Goal: Task Accomplishment & Management: Complete application form

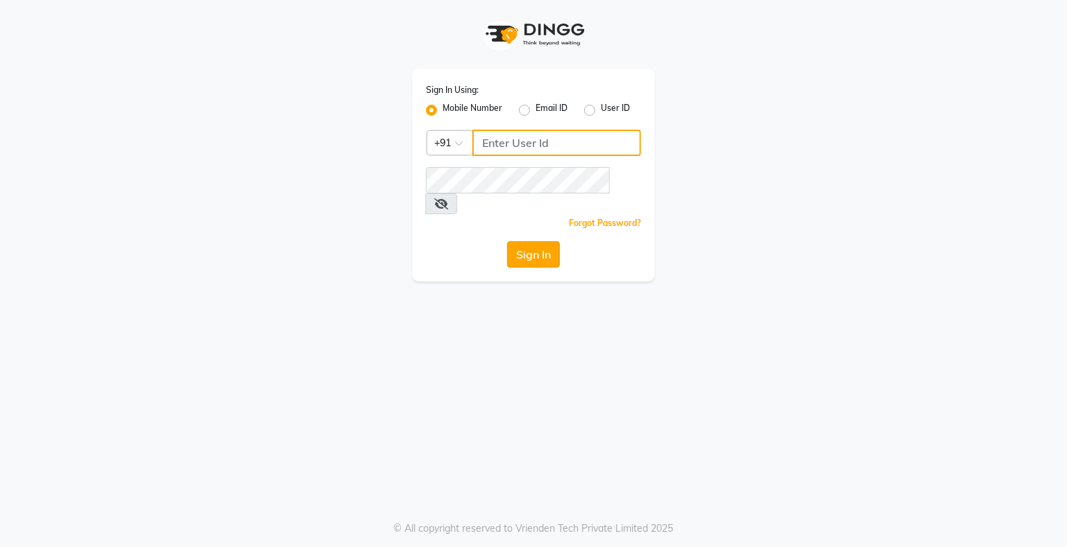
type input "9359594581"
click at [534, 241] on button "Sign In" at bounding box center [533, 254] width 53 height 26
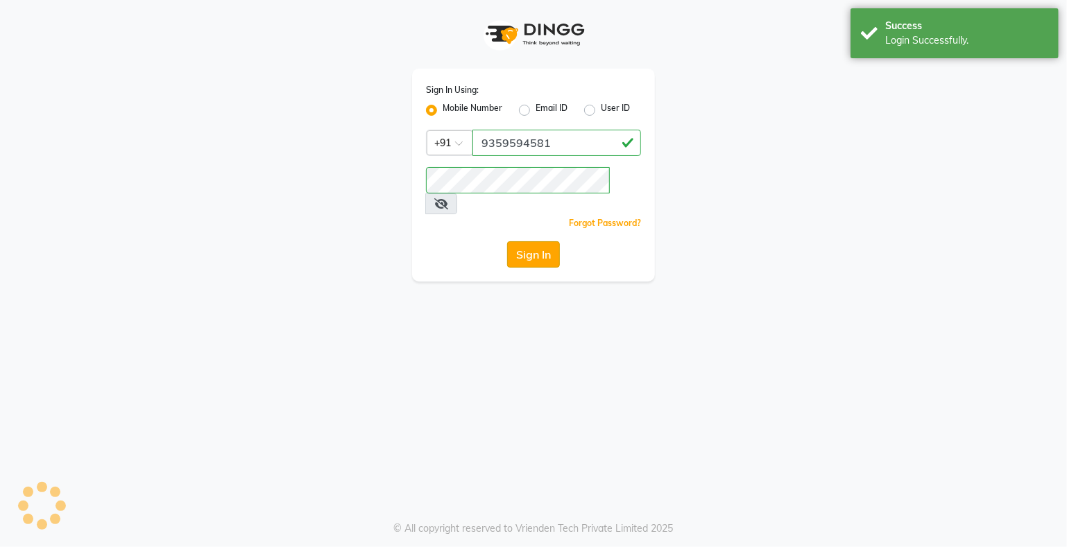
select select "service"
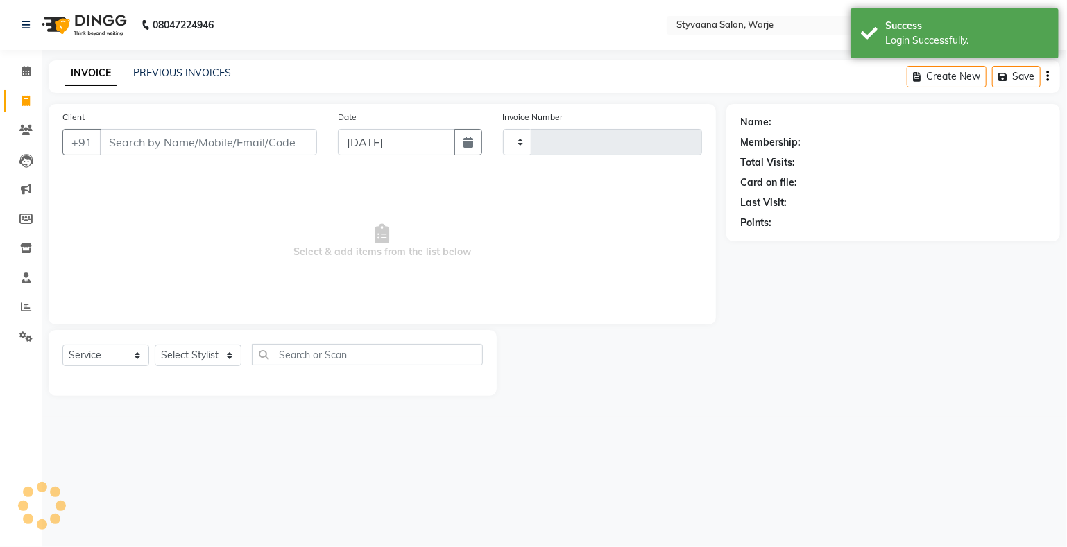
select select "en"
type input "0990"
select select "280"
click at [148, 146] on input "Client" at bounding box center [208, 142] width 217 height 26
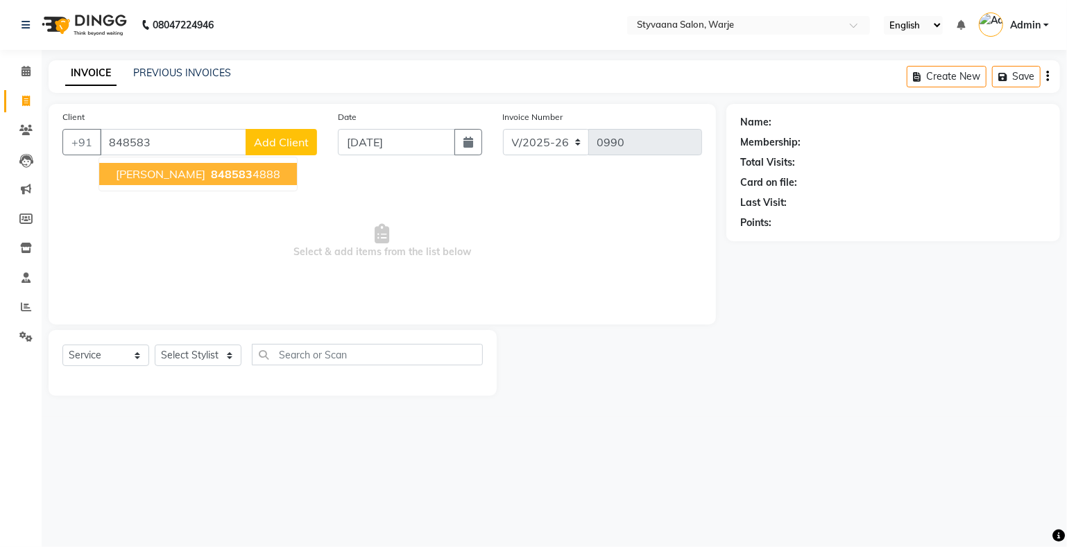
drag, startPoint x: 169, startPoint y: 181, endPoint x: 169, endPoint y: 172, distance: 9.0
click at [169, 172] on span "[PERSON_NAME]" at bounding box center [161, 174] width 90 height 14
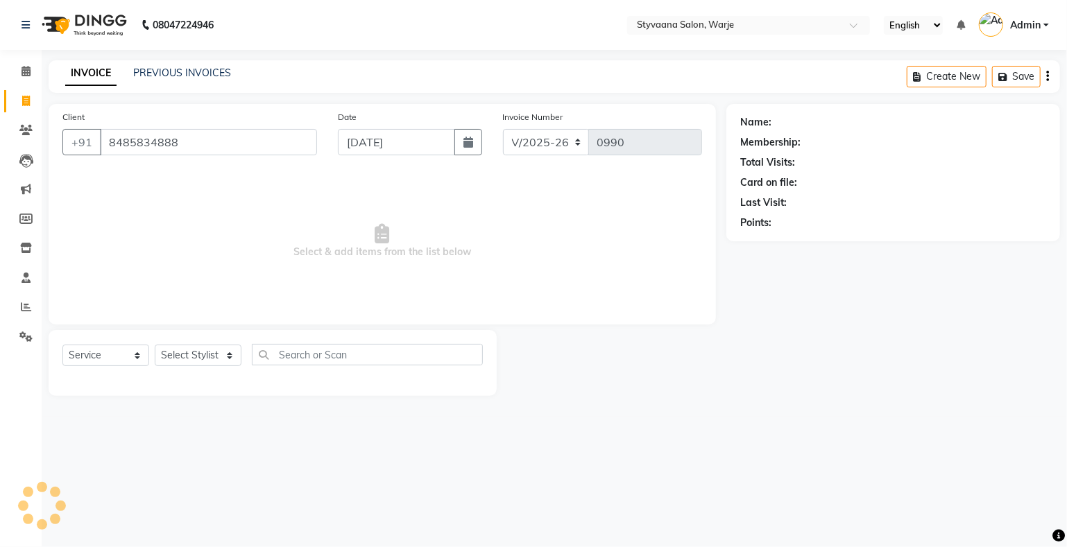
type input "8485834888"
click at [169, 172] on span "Select & add items from the list below" at bounding box center [382, 241] width 640 height 139
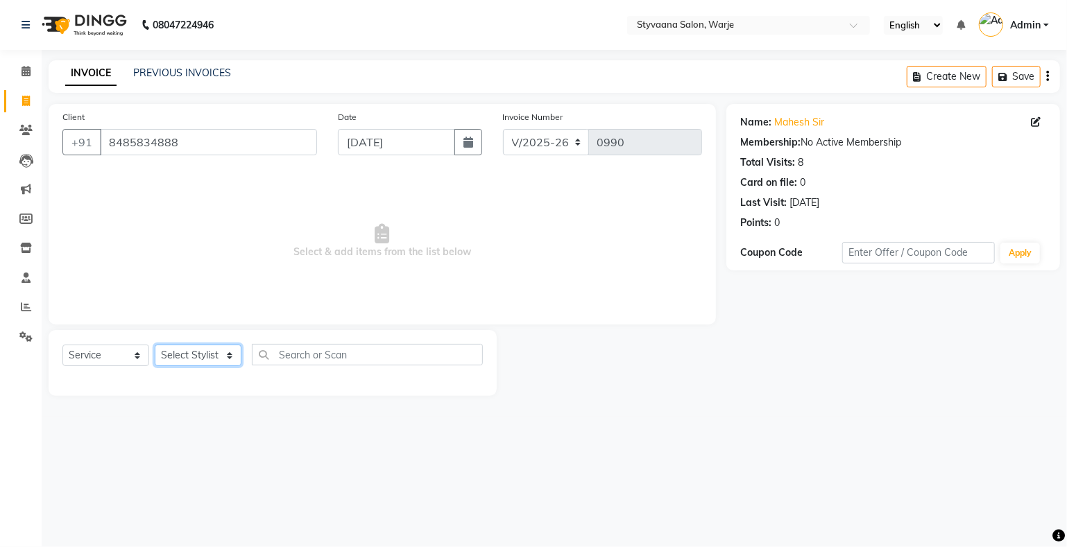
click at [195, 353] on select "Select Stylist nisha [PERSON_NAME] [PERSON_NAME] [PERSON_NAME]" at bounding box center [198, 356] width 87 height 22
select select "88438"
click at [155, 346] on select "Select Stylist nisha [PERSON_NAME] [PERSON_NAME] [PERSON_NAME]" at bounding box center [198, 356] width 87 height 22
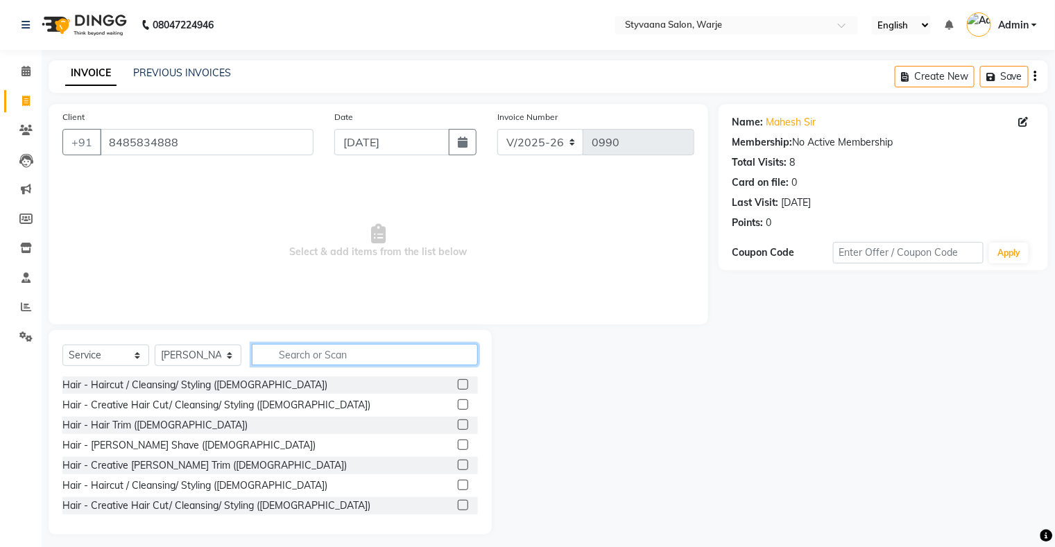
click at [375, 359] on input "text" at bounding box center [365, 355] width 226 height 22
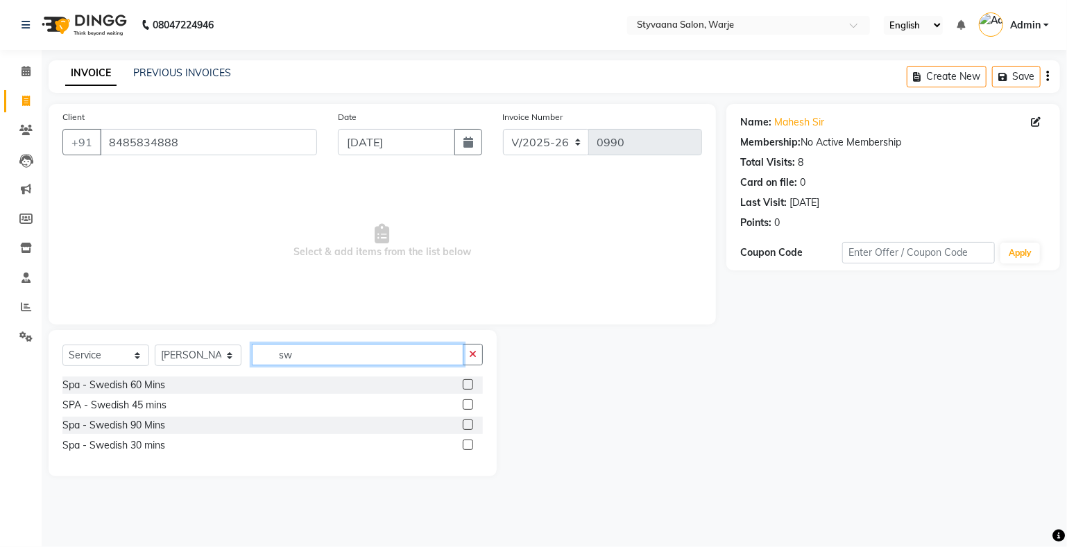
type input "sw"
click at [466, 387] on label at bounding box center [468, 385] width 10 height 10
click at [466, 387] on input "checkbox" at bounding box center [467, 385] width 9 height 9
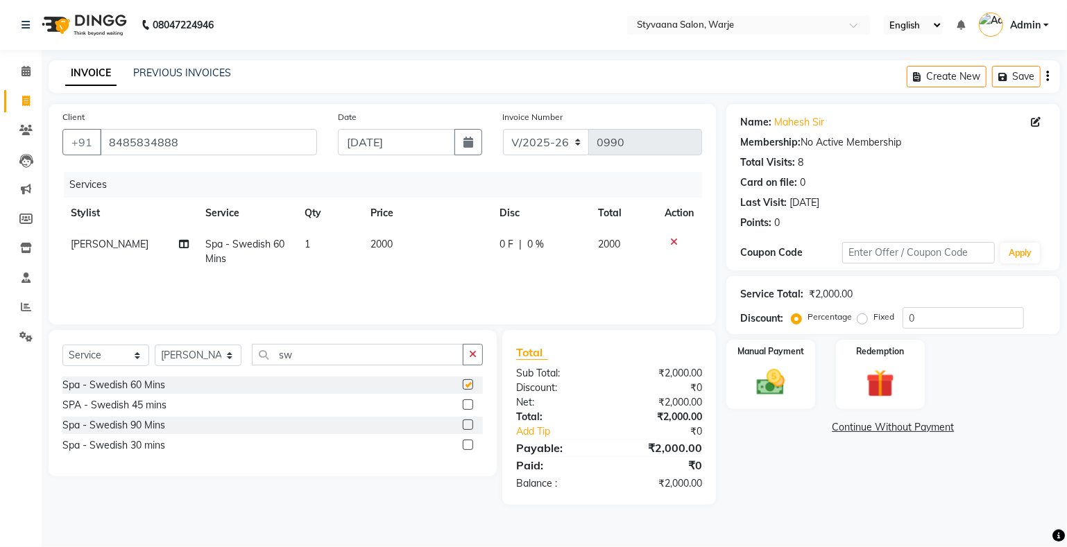
checkbox input "false"
click at [521, 250] on div "0 F | 0 %" at bounding box center [541, 244] width 82 height 15
select select "88438"
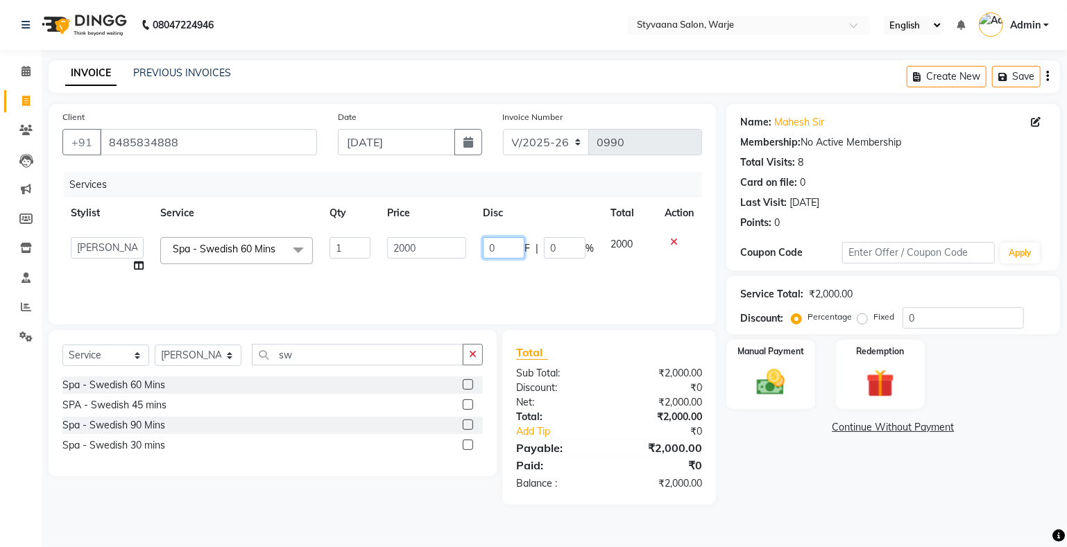
click at [516, 252] on input "0" at bounding box center [504, 248] width 42 height 22
type input "500"
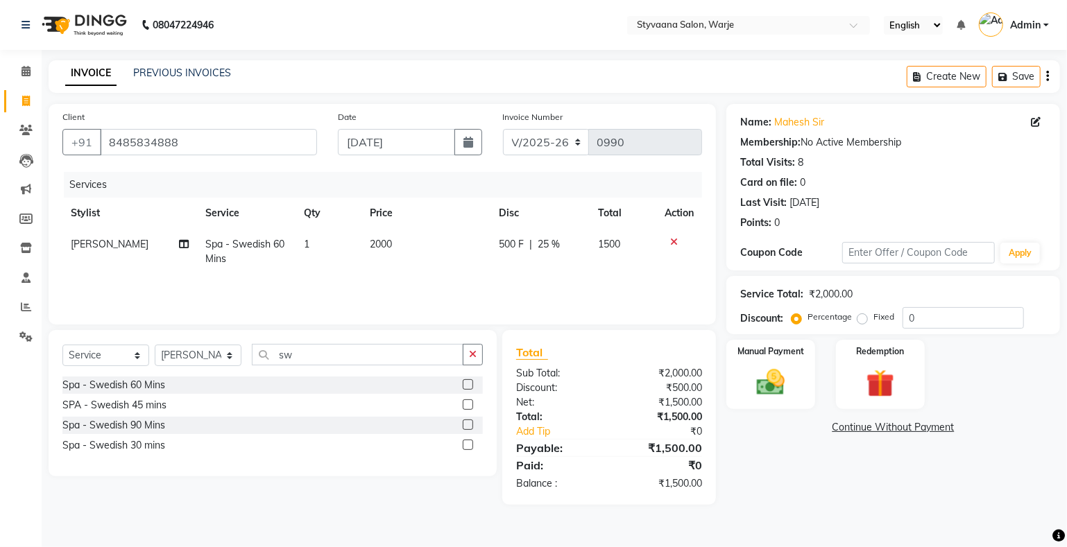
click at [606, 277] on div "Services Stylist Service Qty Price Disc Total Action [PERSON_NAME] Spa - Swedis…" at bounding box center [382, 241] width 640 height 139
click at [768, 376] on img at bounding box center [770, 383] width 47 height 34
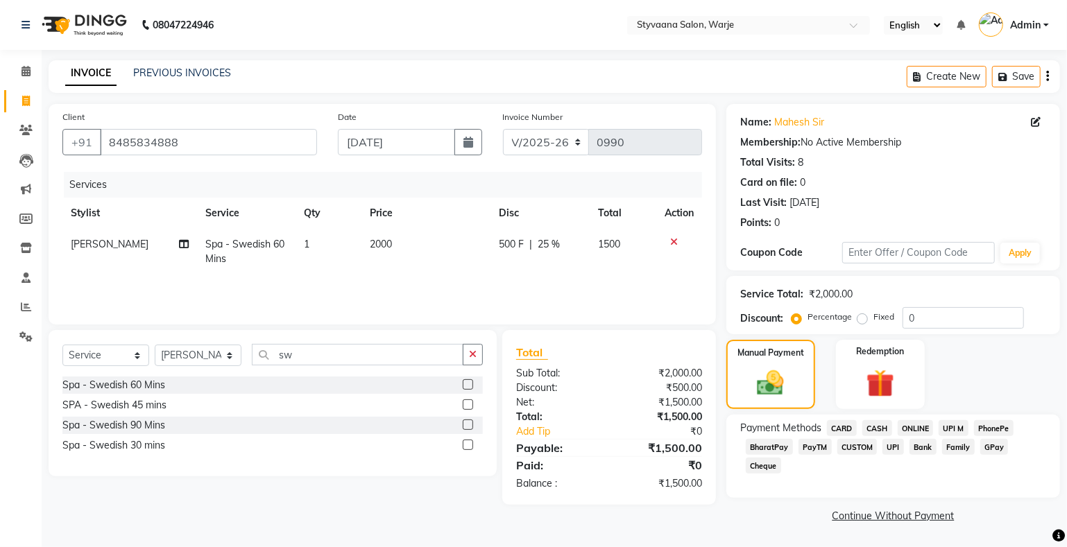
click at [876, 423] on span "CASH" at bounding box center [877, 428] width 30 height 16
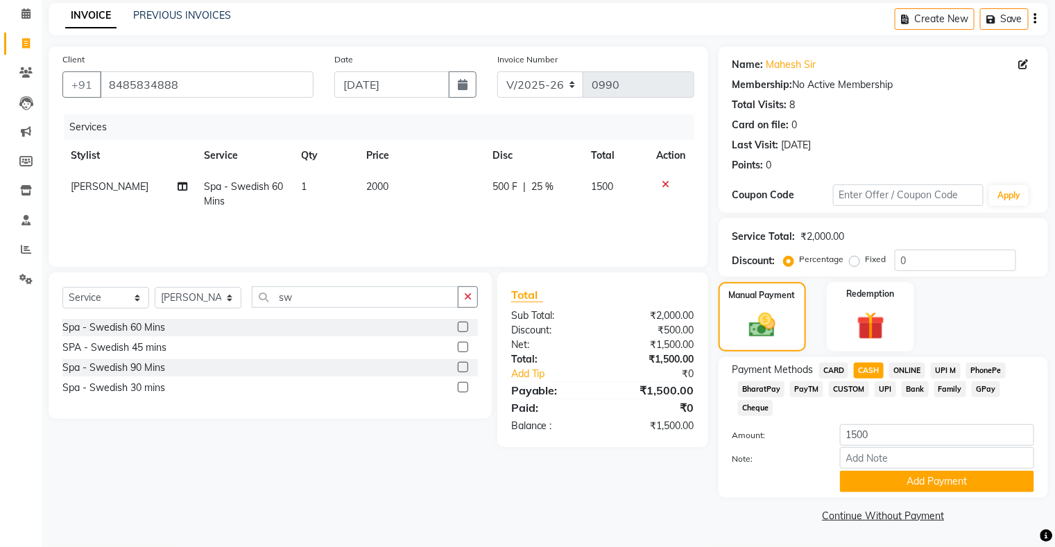
scroll to position [58, 0]
click at [898, 479] on button "Add Payment" at bounding box center [937, 482] width 194 height 22
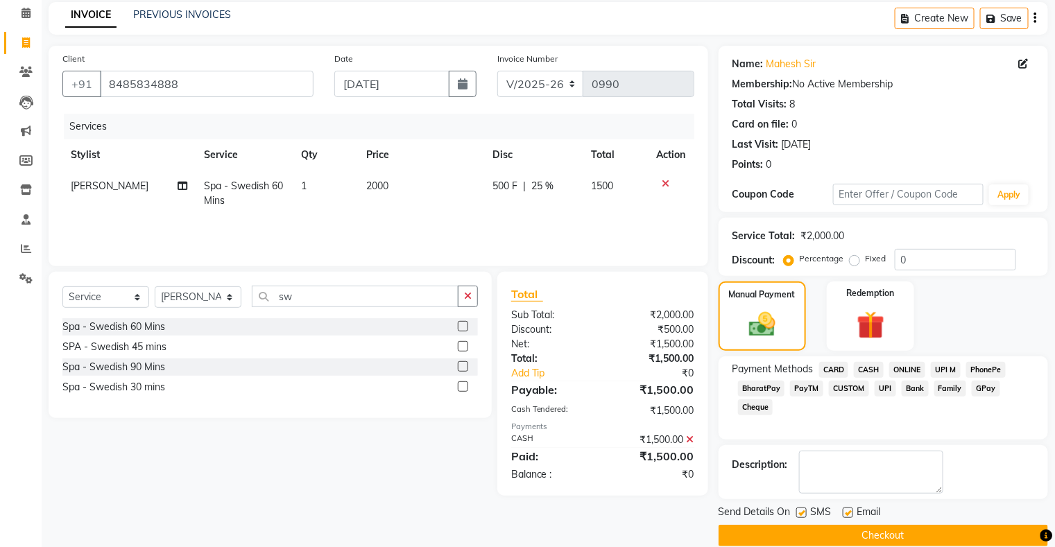
scroll to position [76, 0]
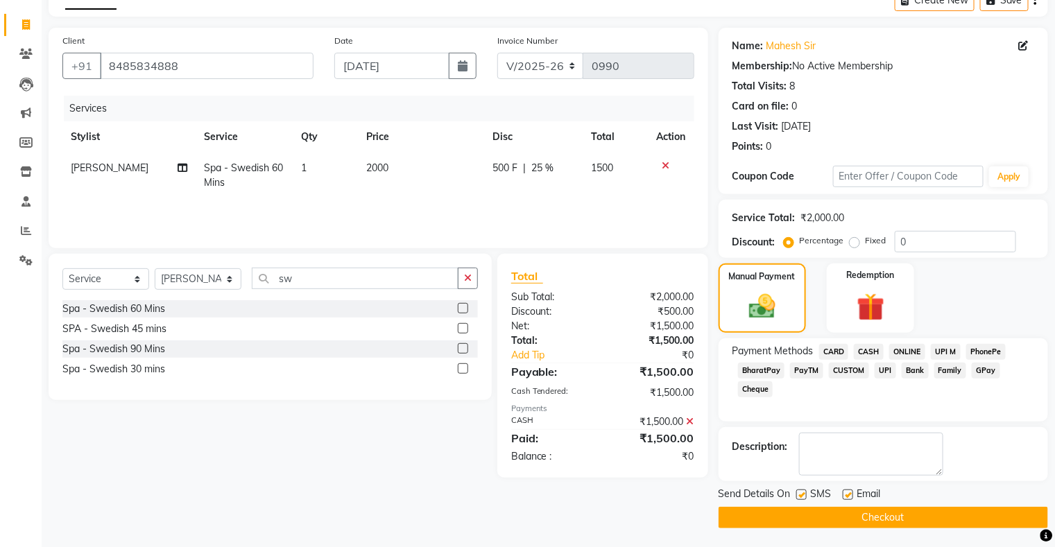
click at [882, 516] on button "Checkout" at bounding box center [884, 518] width 330 height 22
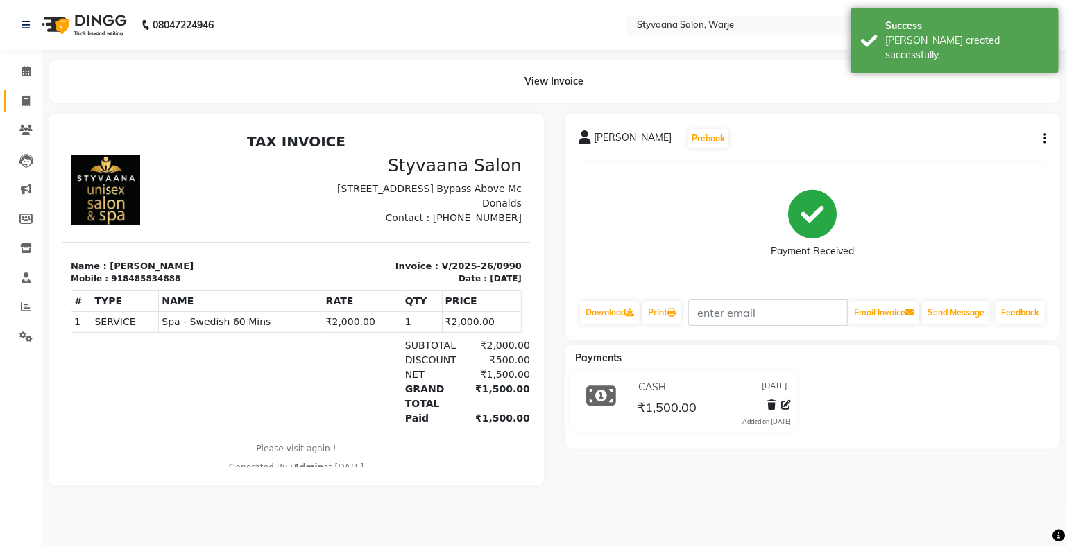
click at [23, 91] on link "Invoice" at bounding box center [20, 101] width 33 height 23
select select "service"
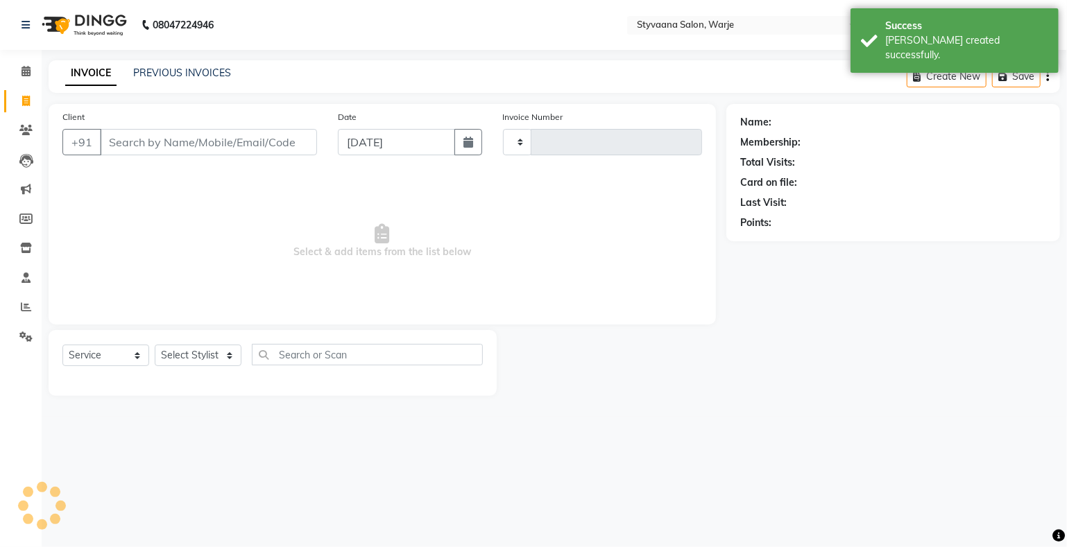
type input "0991"
select select "280"
click at [145, 137] on input "Client" at bounding box center [208, 142] width 217 height 26
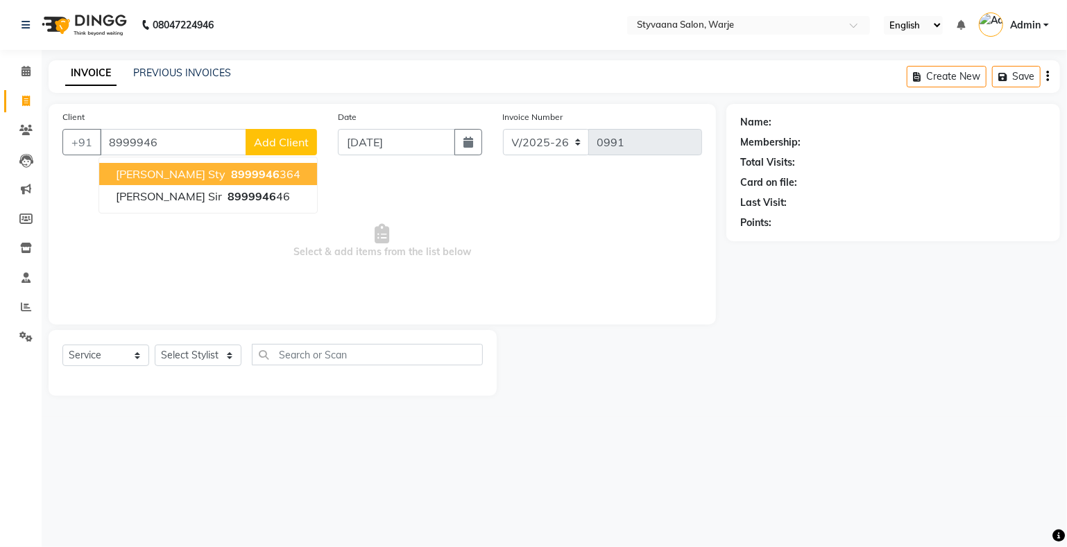
click at [231, 180] on span "8999946" at bounding box center [255, 174] width 49 height 14
type input "8999946364"
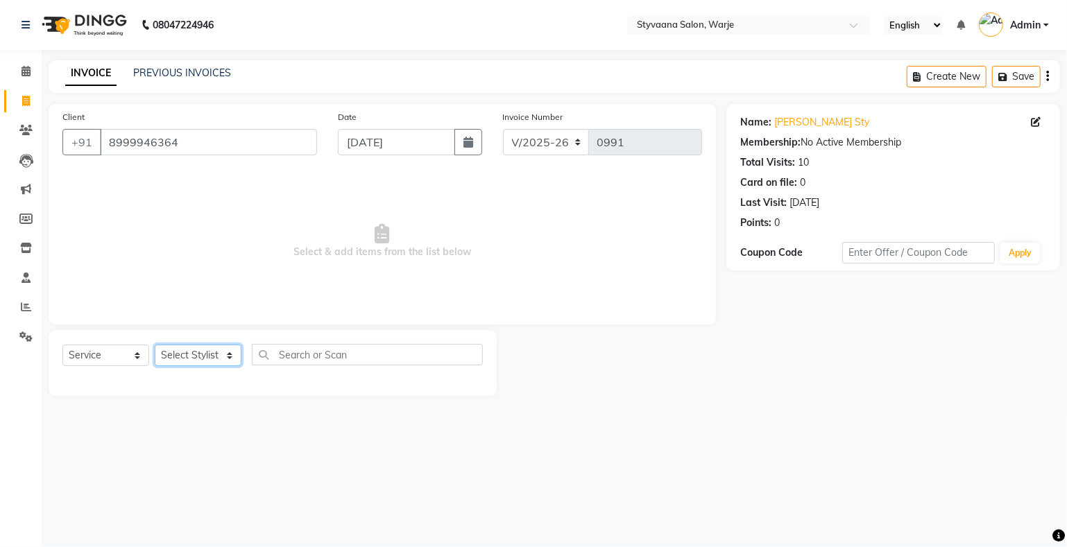
click at [195, 355] on select "Select Stylist nisha [PERSON_NAME] [PERSON_NAME] [PERSON_NAME]" at bounding box center [198, 356] width 87 height 22
select select "85069"
click at [155, 346] on select "Select Stylist nisha [PERSON_NAME] [PERSON_NAME] [PERSON_NAME]" at bounding box center [198, 356] width 87 height 22
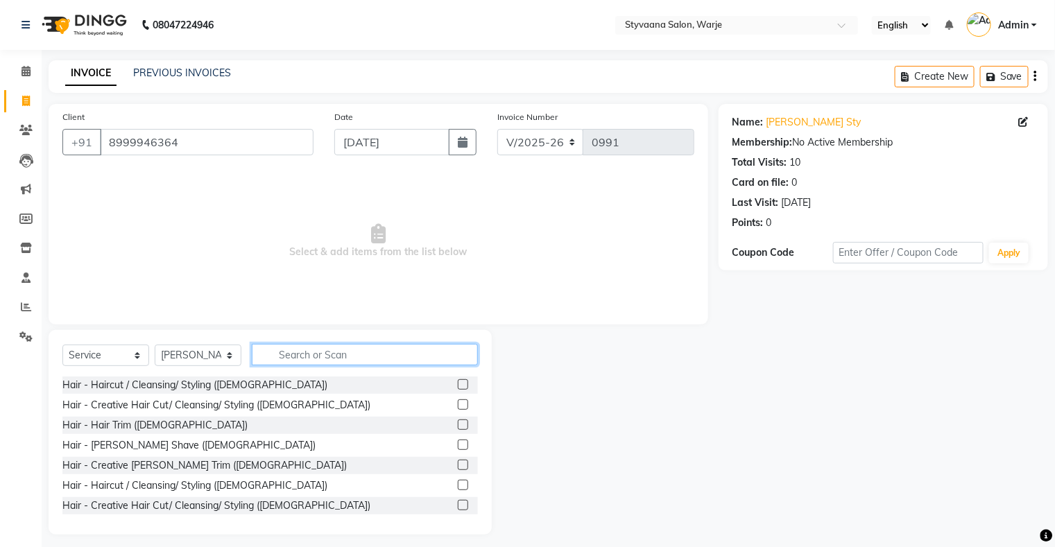
click at [319, 359] on input "text" at bounding box center [365, 355] width 226 height 22
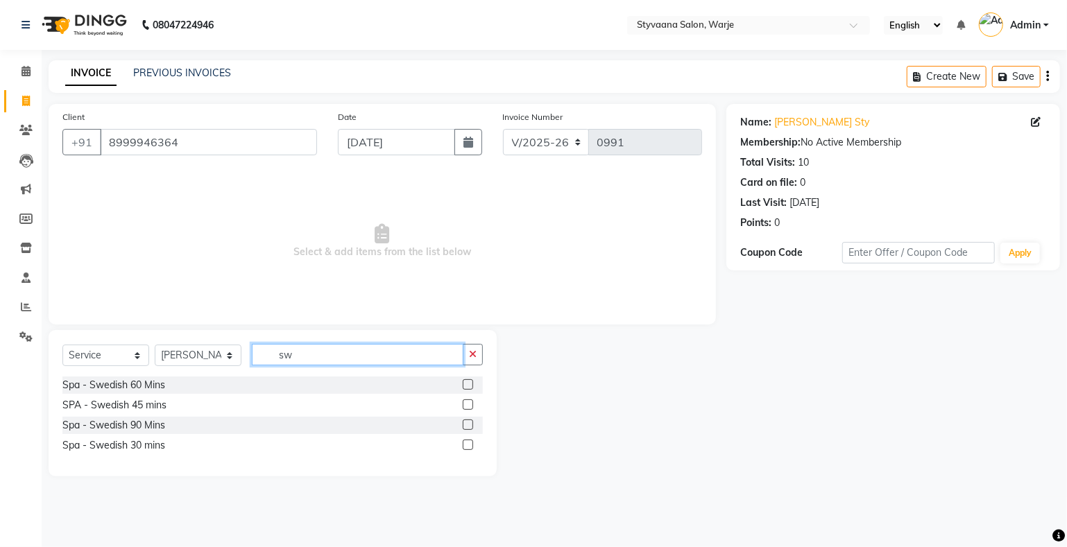
type input "sw"
click at [466, 401] on label at bounding box center [468, 405] width 10 height 10
click at [466, 401] on input "checkbox" at bounding box center [467, 405] width 9 height 9
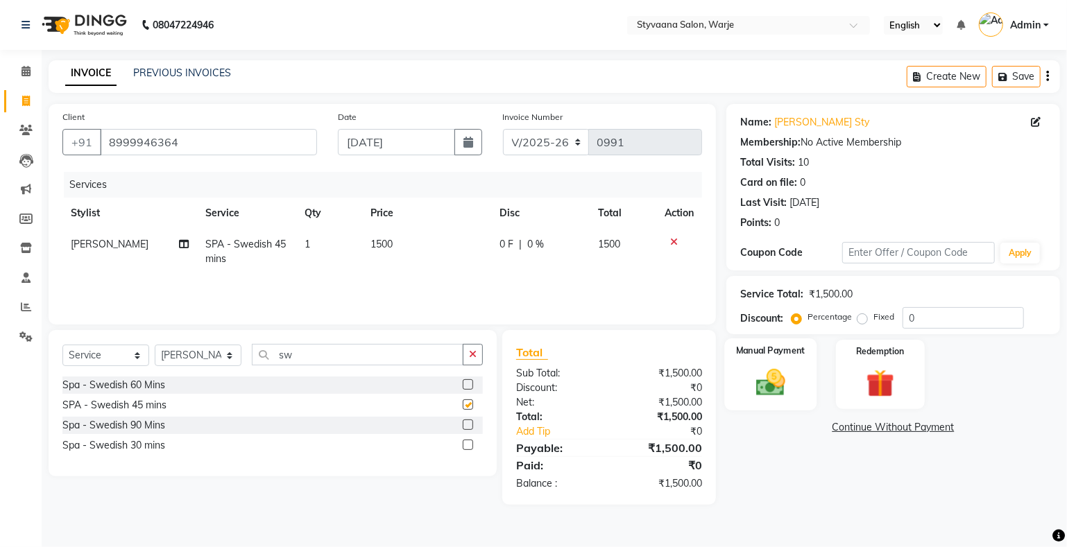
checkbox input "false"
click at [765, 387] on img at bounding box center [770, 383] width 47 height 34
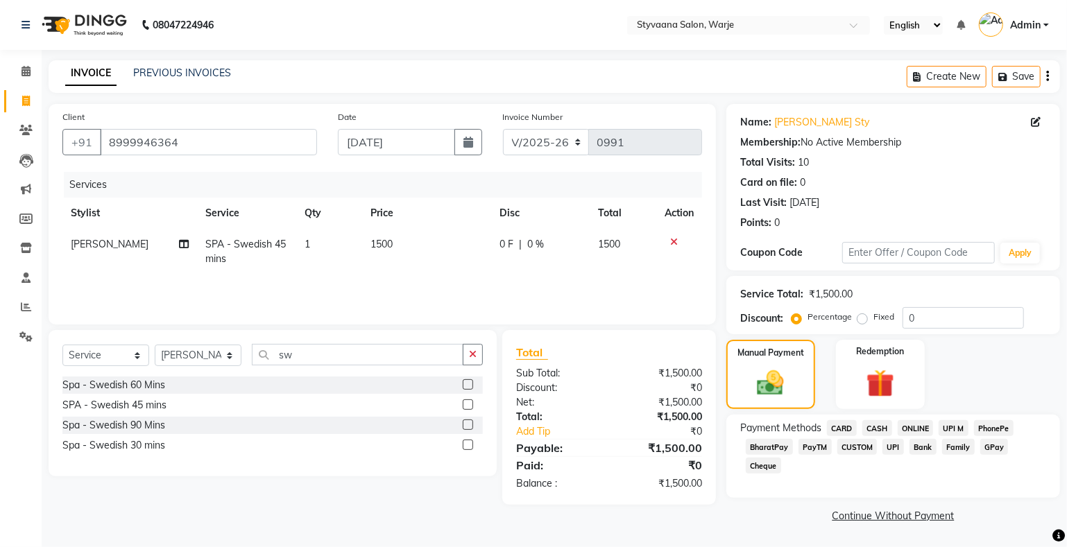
click at [878, 423] on span "CASH" at bounding box center [877, 428] width 30 height 16
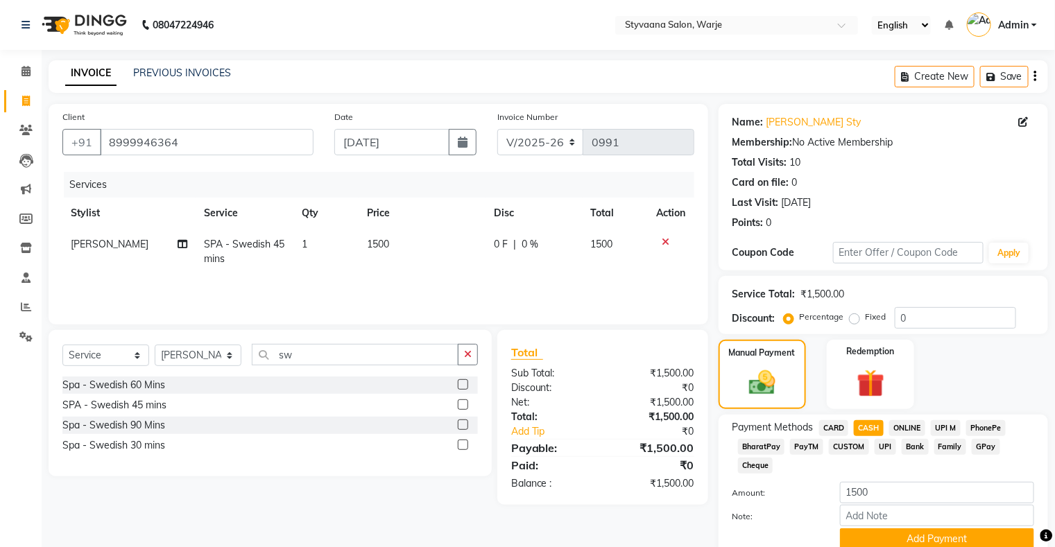
scroll to position [58, 0]
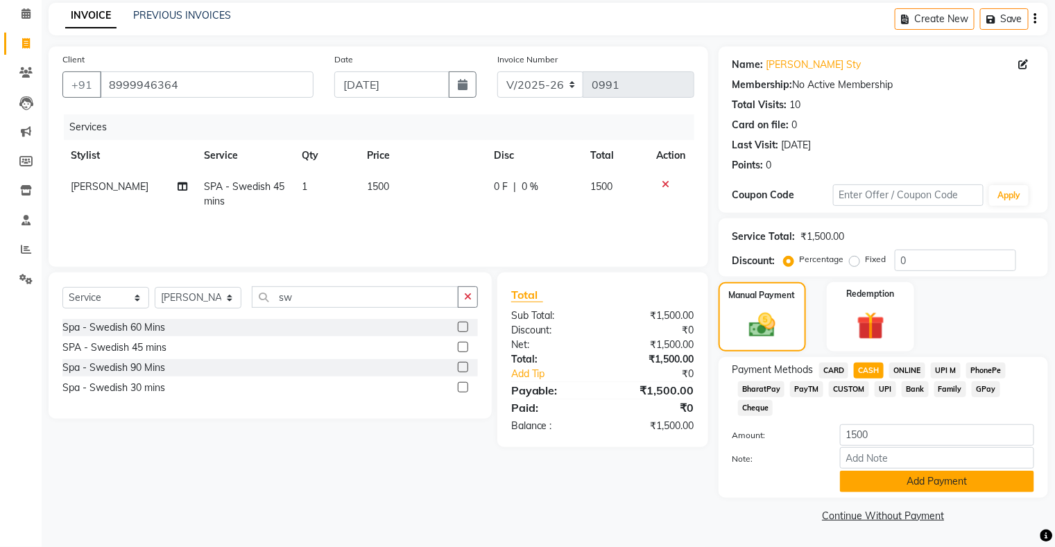
click at [934, 482] on button "Add Payment" at bounding box center [937, 482] width 194 height 22
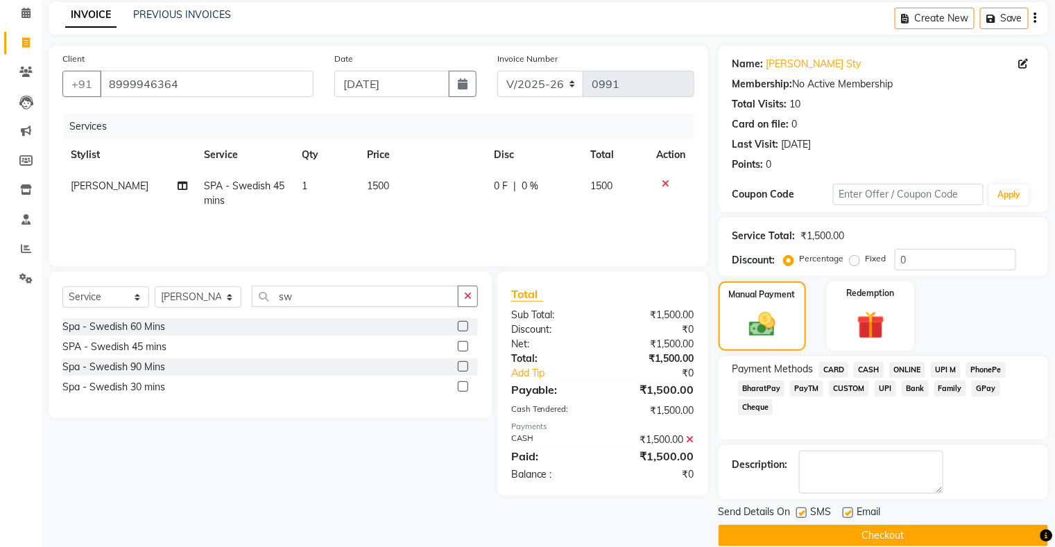
scroll to position [76, 0]
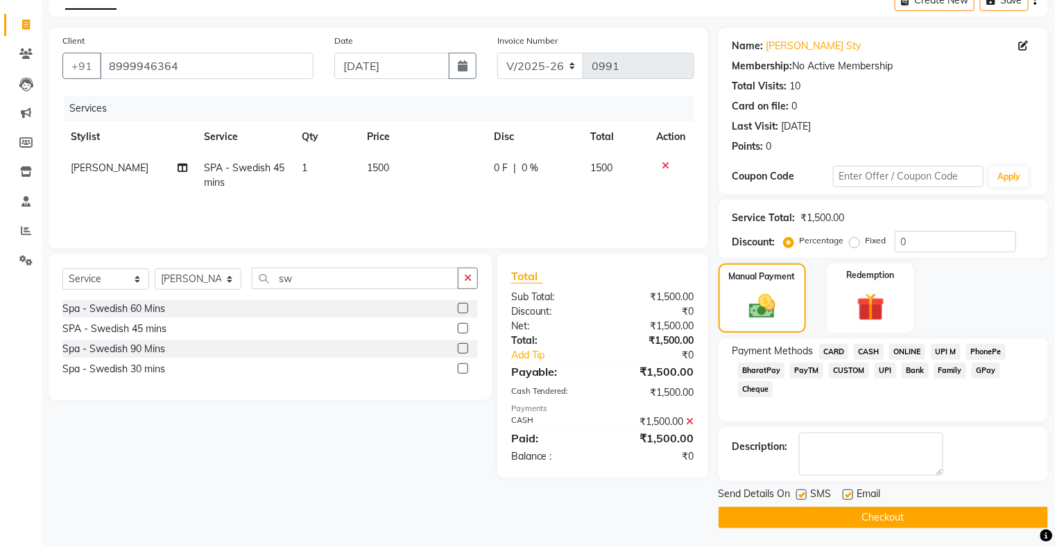
click at [880, 513] on button "Checkout" at bounding box center [884, 518] width 330 height 22
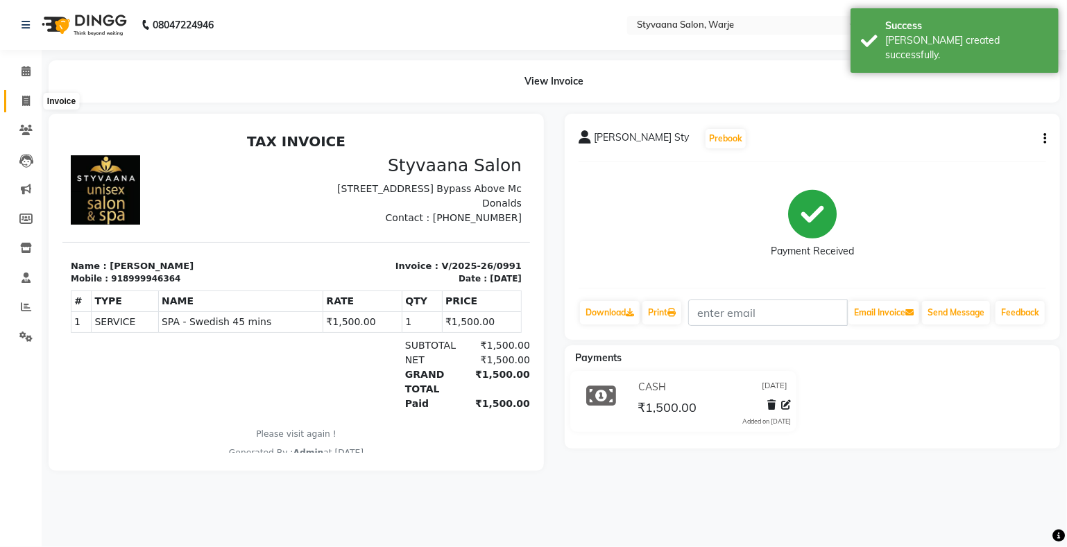
click at [27, 99] on icon at bounding box center [26, 101] width 8 height 10
select select "service"
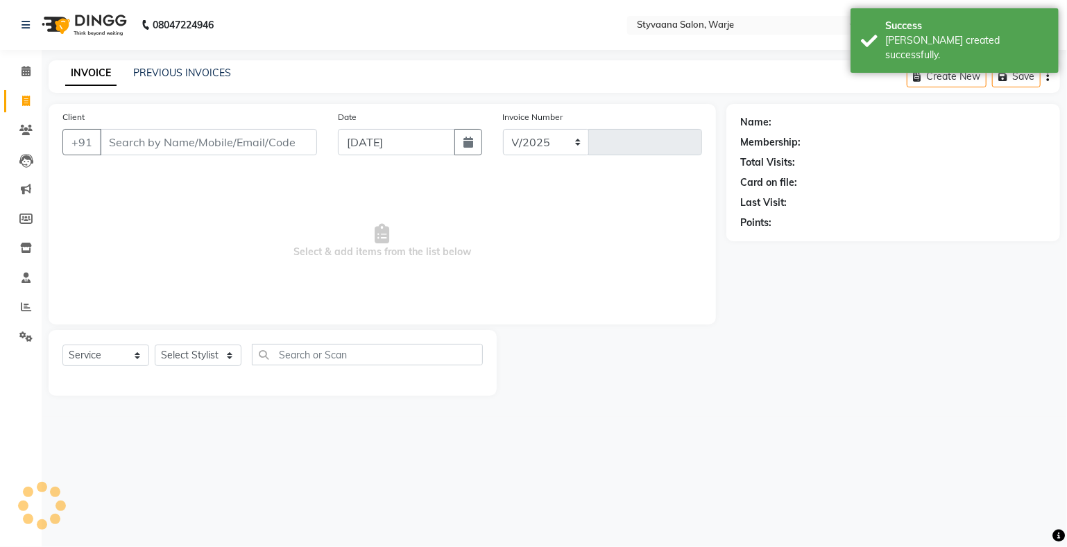
select select "280"
type input "0992"
click at [128, 138] on input "Client" at bounding box center [208, 142] width 217 height 26
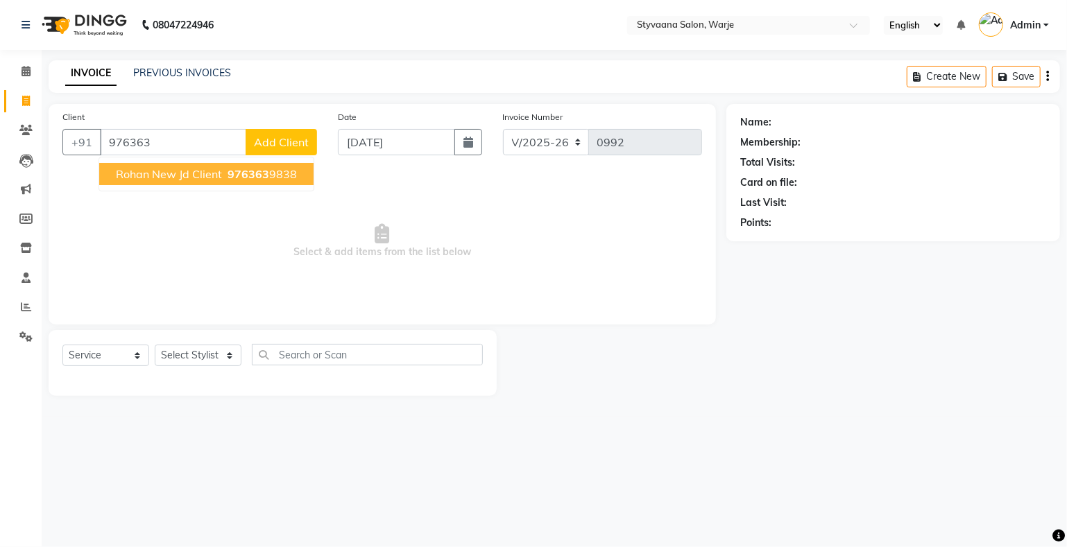
click at [178, 172] on span "rohan new jd client" at bounding box center [169, 174] width 106 height 14
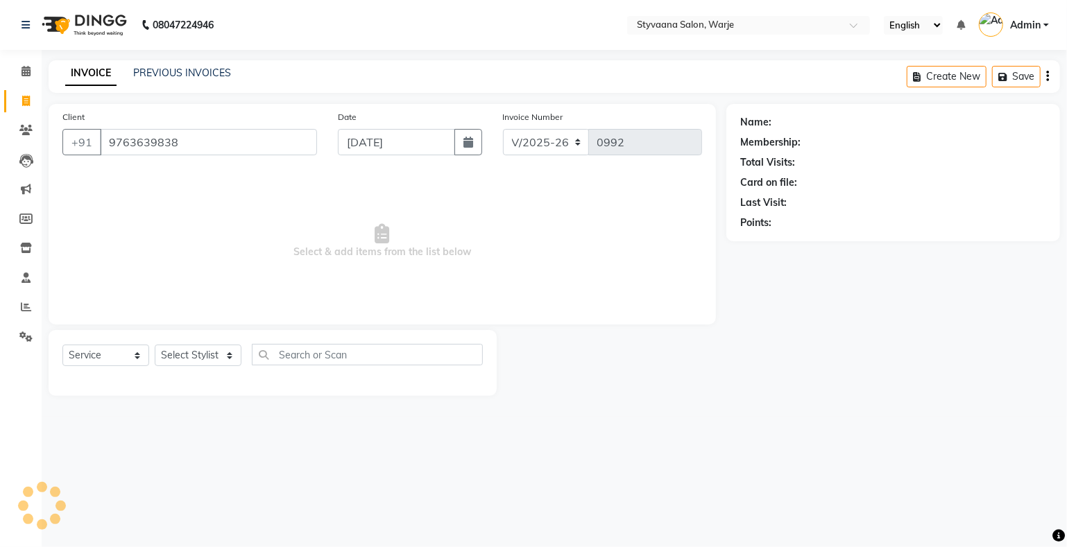
type input "9763639838"
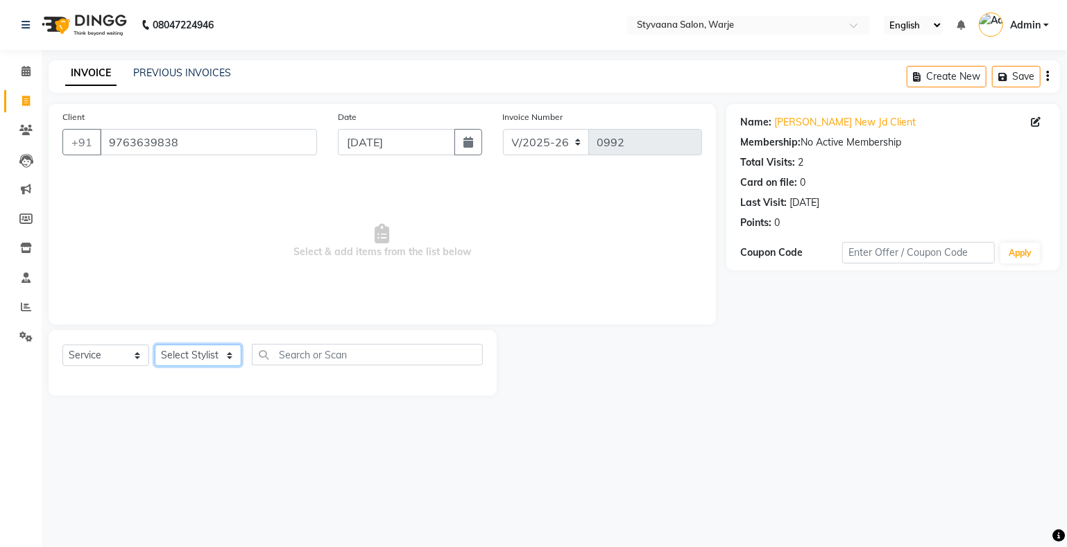
click at [188, 360] on select "Select Stylist nisha [PERSON_NAME] [PERSON_NAME] [PERSON_NAME]" at bounding box center [198, 356] width 87 height 22
select select "87885"
click at [155, 346] on select "Select Stylist nisha [PERSON_NAME] [PERSON_NAME] [PERSON_NAME]" at bounding box center [198, 356] width 87 height 22
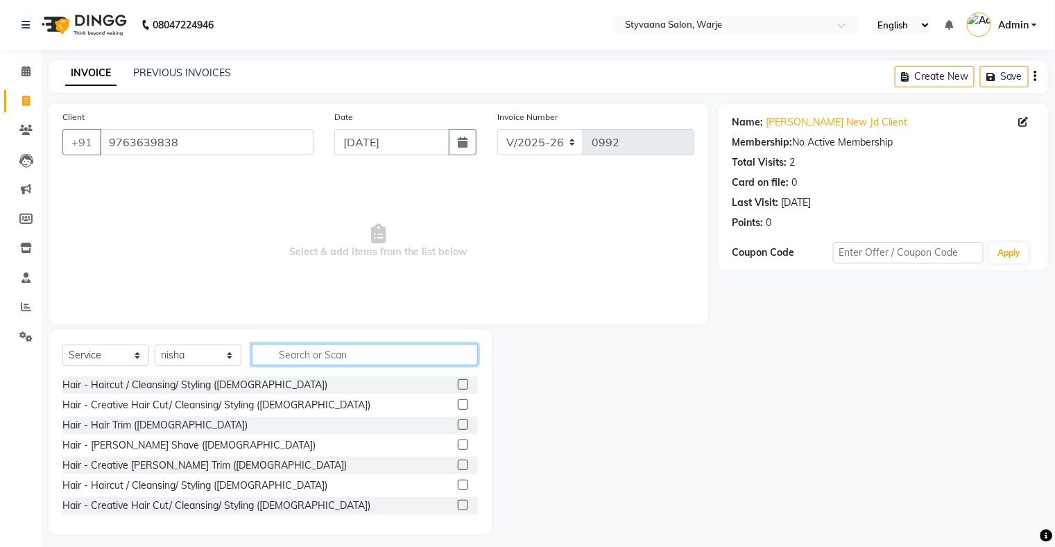
click at [314, 355] on input "text" at bounding box center [365, 355] width 226 height 22
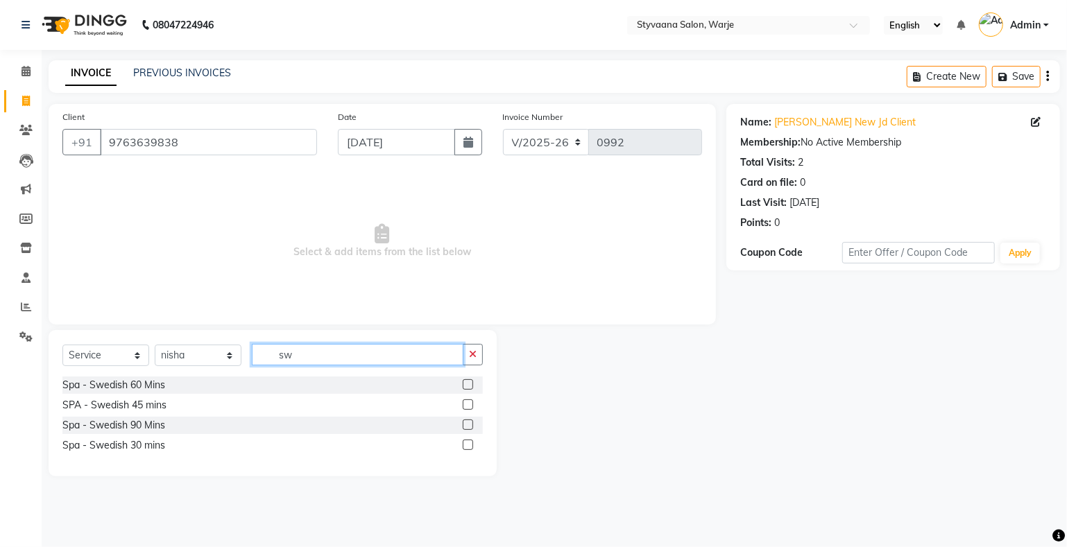
type input "sw"
click at [466, 404] on label at bounding box center [468, 405] width 10 height 10
click at [466, 404] on input "checkbox" at bounding box center [467, 405] width 9 height 9
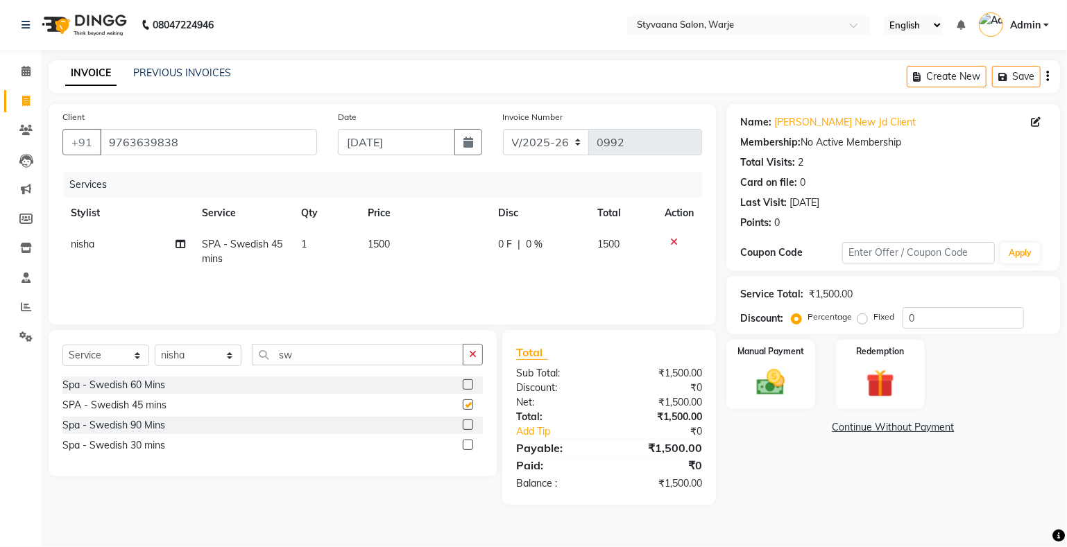
checkbox input "false"
click at [519, 245] on span "|" at bounding box center [519, 244] width 3 height 15
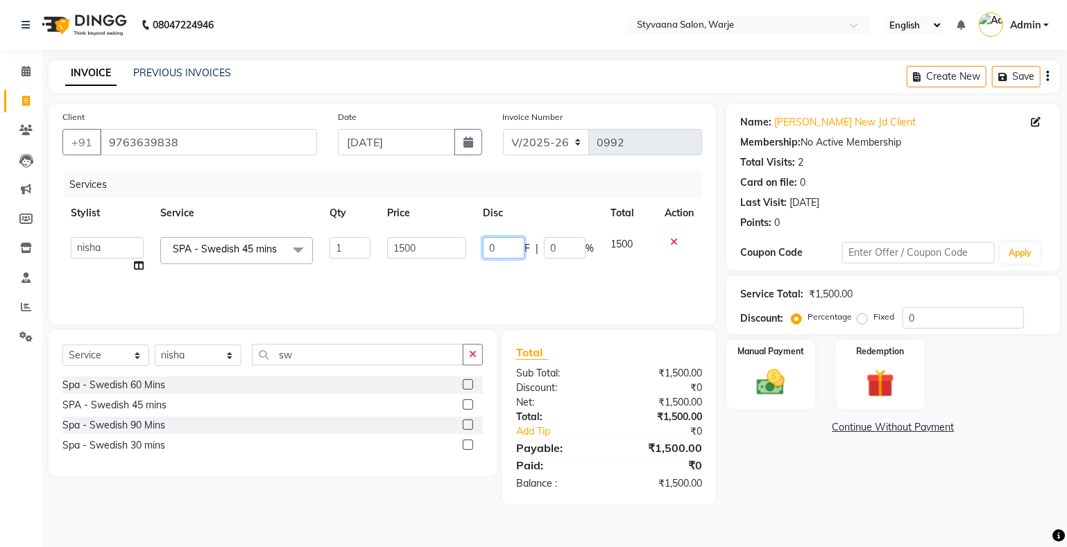
click at [519, 246] on input "0" at bounding box center [504, 248] width 42 height 22
type input "300"
click at [629, 264] on td "1500" at bounding box center [629, 255] width 54 height 53
click at [771, 370] on img at bounding box center [770, 383] width 47 height 34
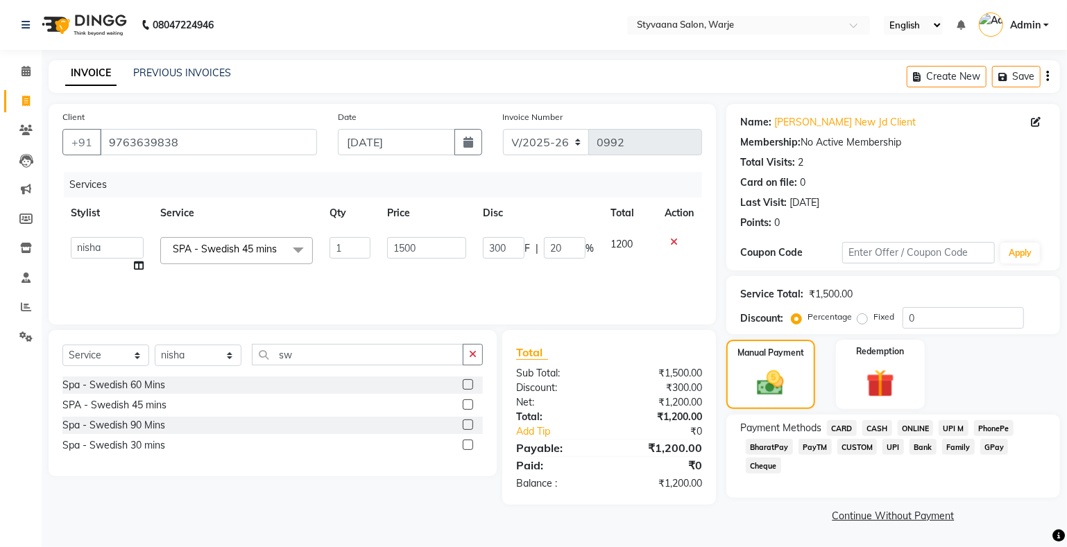
click at [991, 443] on span "GPay" at bounding box center [994, 447] width 28 height 16
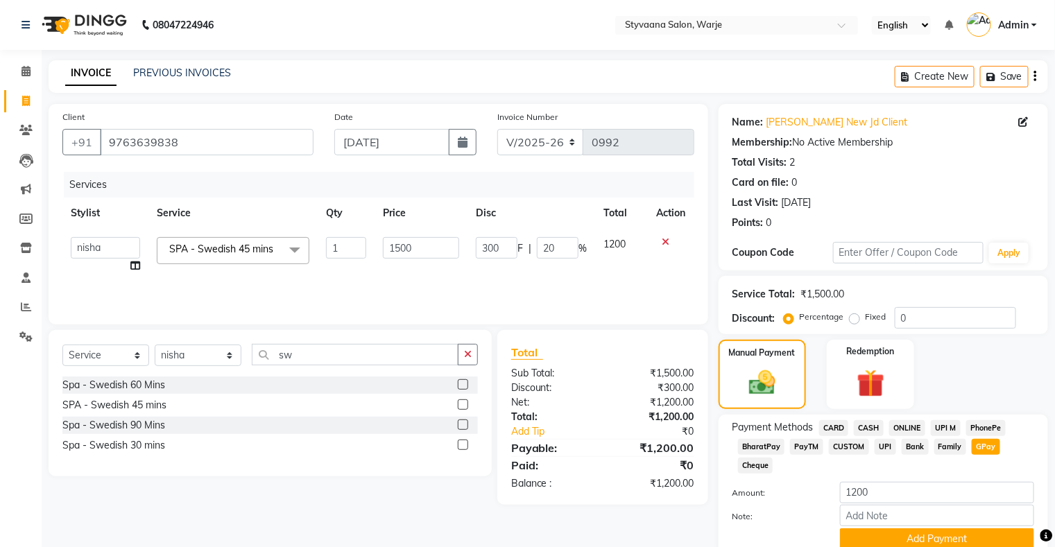
scroll to position [58, 0]
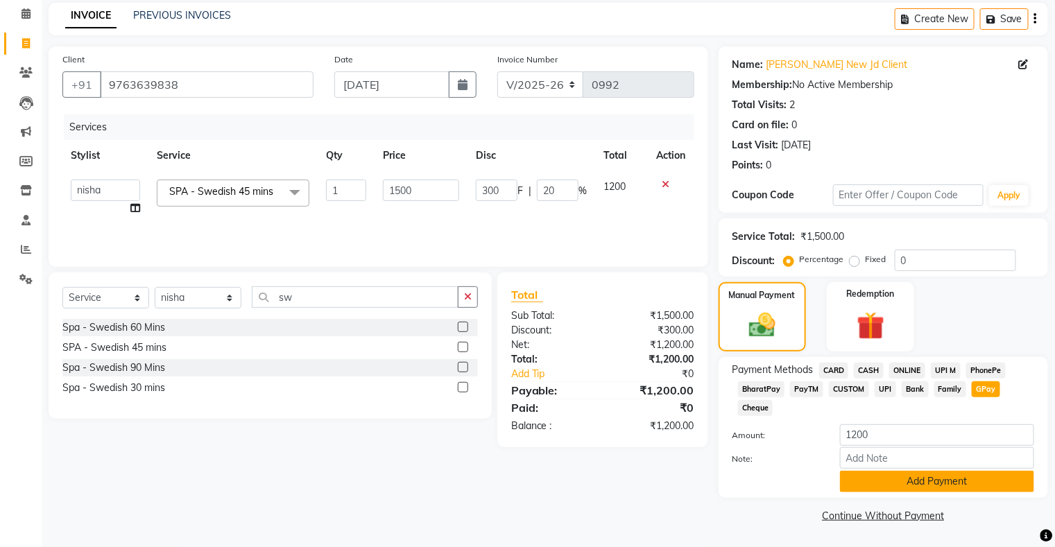
click at [920, 477] on button "Add Payment" at bounding box center [937, 482] width 194 height 22
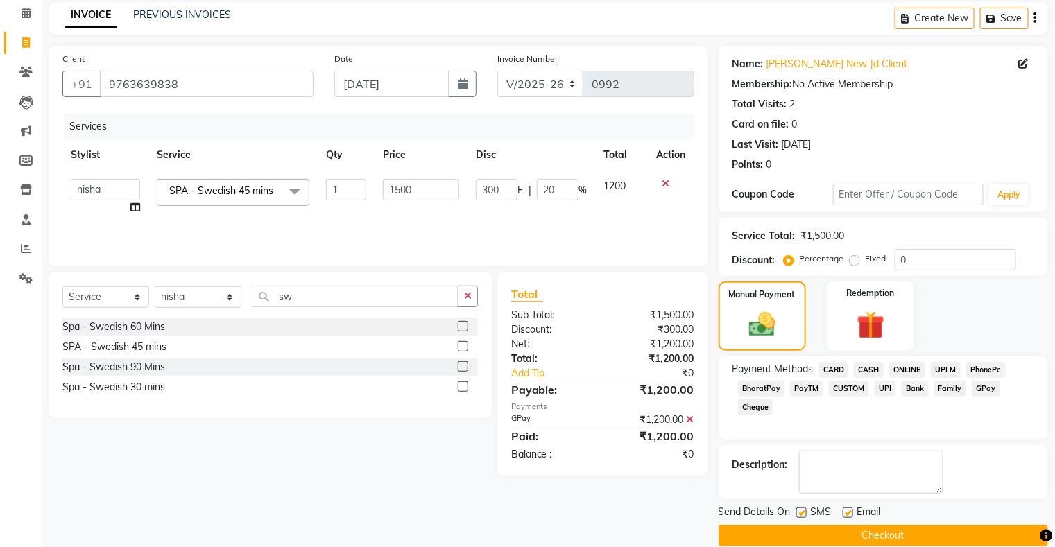
click at [982, 386] on span "GPay" at bounding box center [986, 389] width 28 height 16
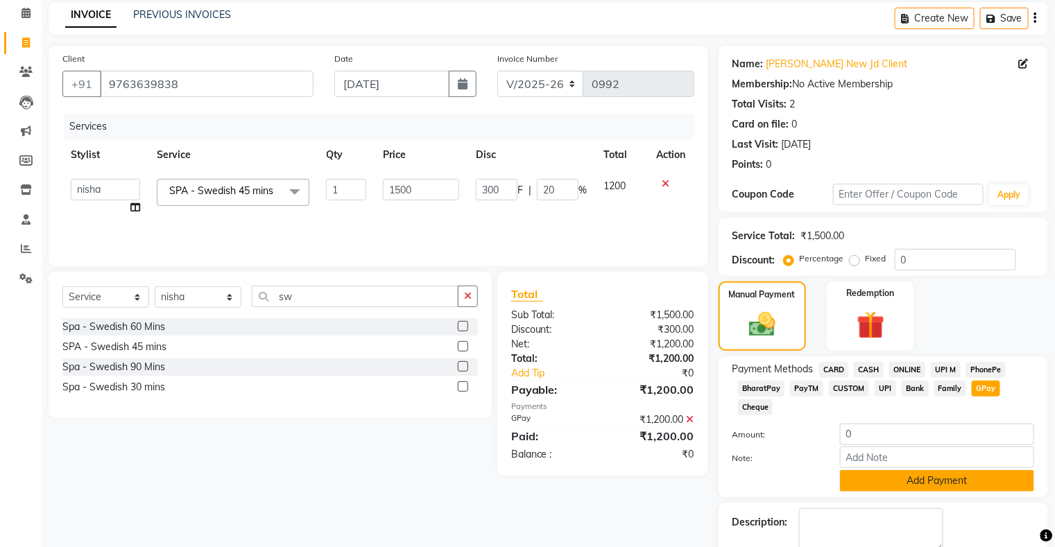
click at [931, 479] on button "Add Payment" at bounding box center [937, 481] width 194 height 22
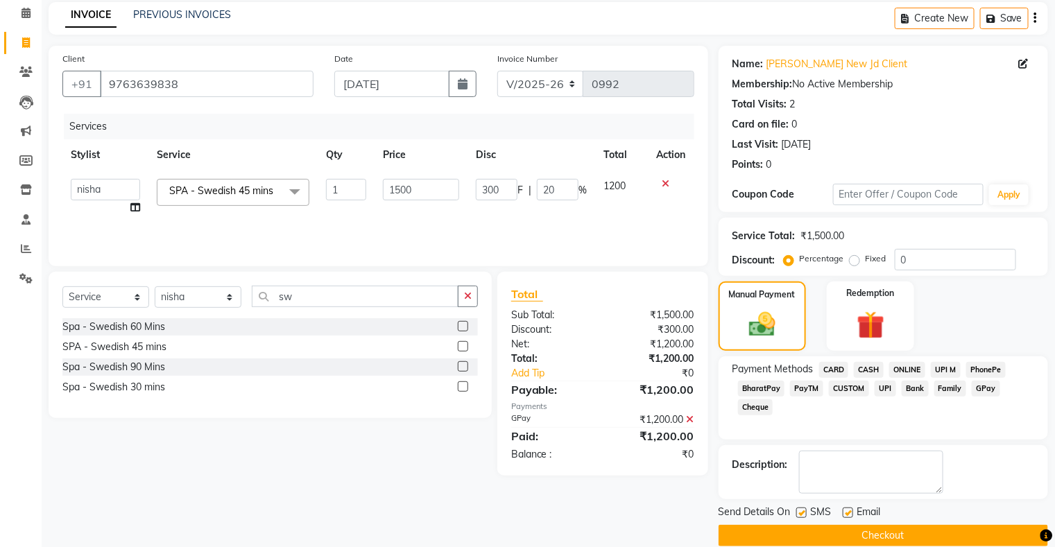
scroll to position [76, 0]
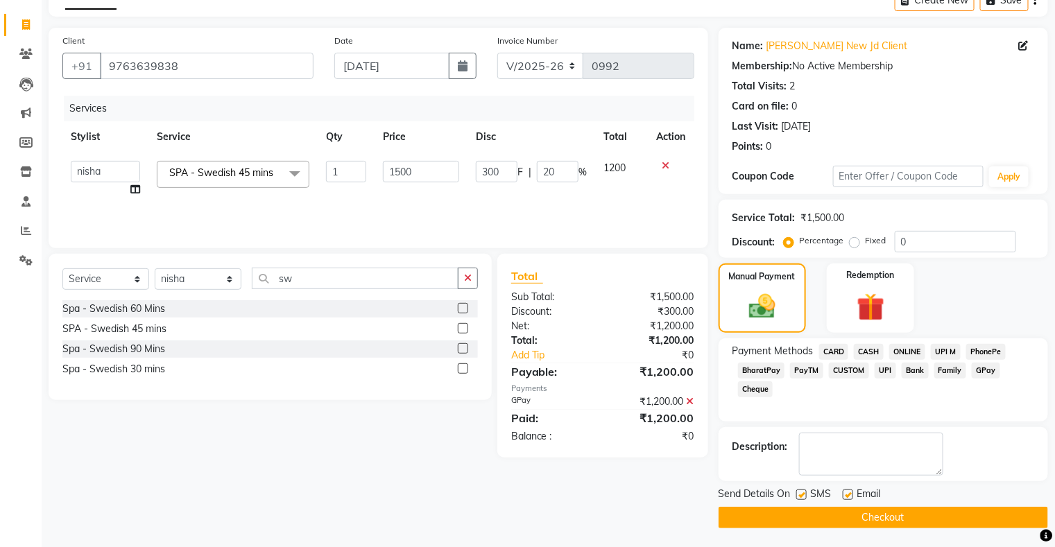
click at [855, 507] on button "Checkout" at bounding box center [884, 518] width 330 height 22
